Goal: Task Accomplishment & Management: Use online tool/utility

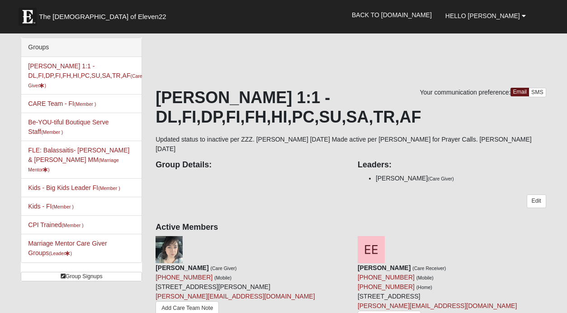
click at [33, 18] on img at bounding box center [28, 17] width 18 height 18
click at [421, 311] on link "Add Care Team Note" at bounding box center [389, 318] width 63 height 14
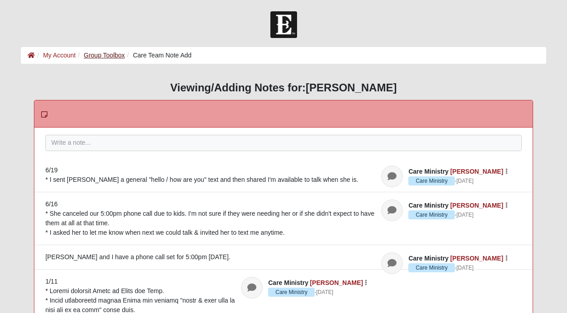
click at [121, 52] on link "Group Toolbox" at bounding box center [104, 55] width 41 height 7
